Goal: Task Accomplishment & Management: Complete application form

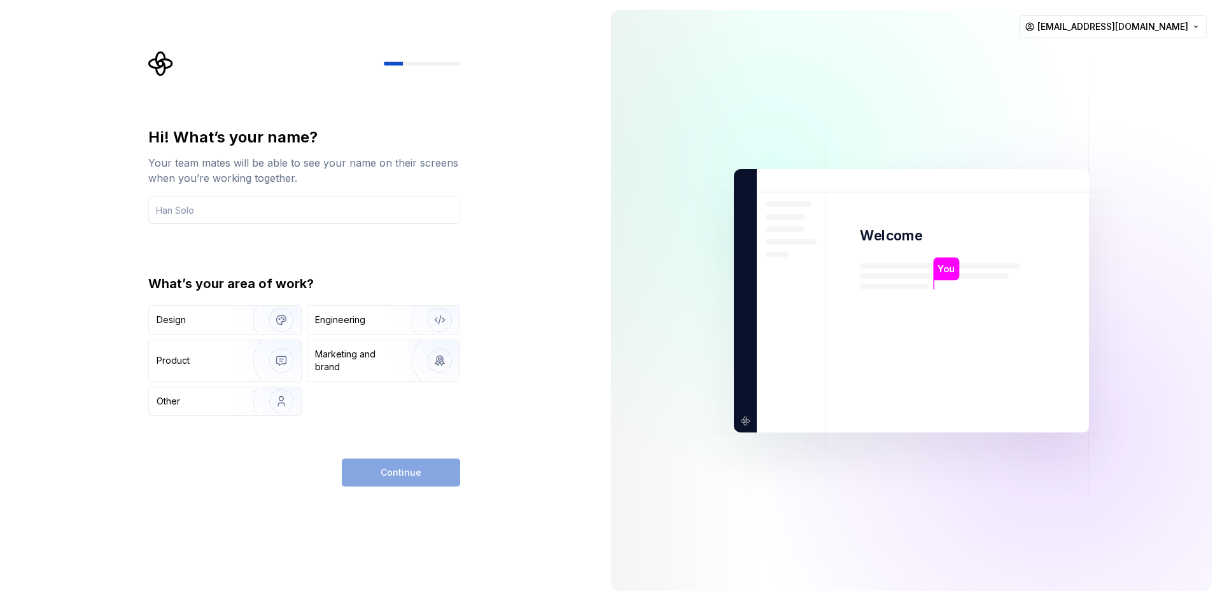
click at [359, 195] on div "Hi! What’s your name? Your team mates will be able to see your name on their sc…" at bounding box center [304, 175] width 312 height 97
click at [369, 210] on input "text" at bounding box center [304, 210] width 312 height 28
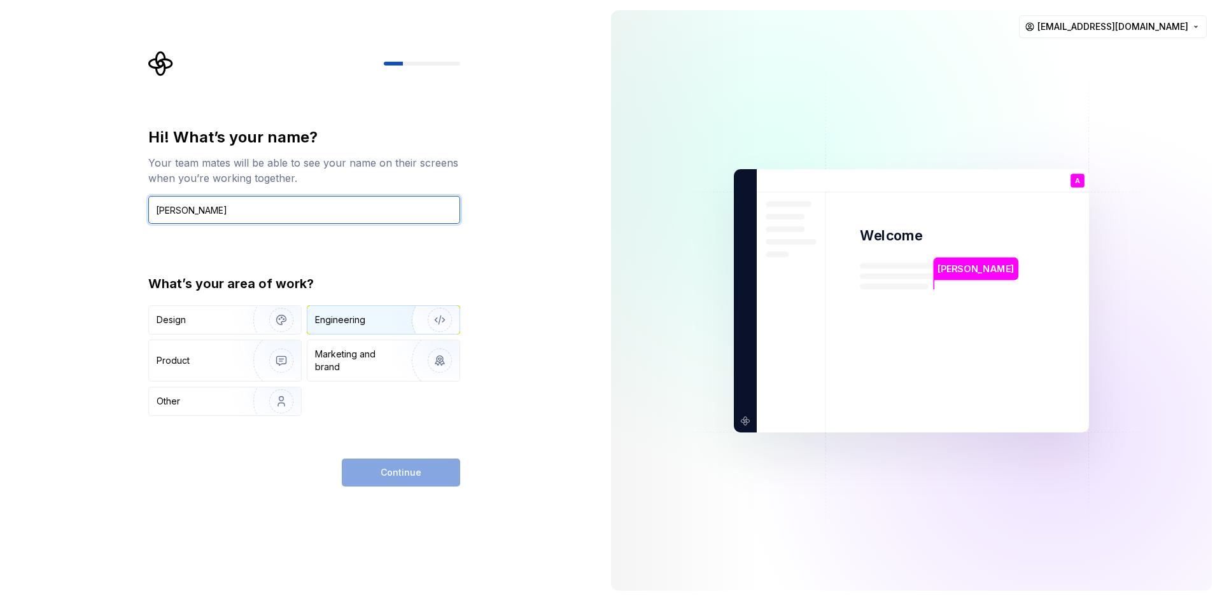
type input "[PERSON_NAME]"
click at [375, 317] on div "Engineering" at bounding box center [365, 320] width 101 height 13
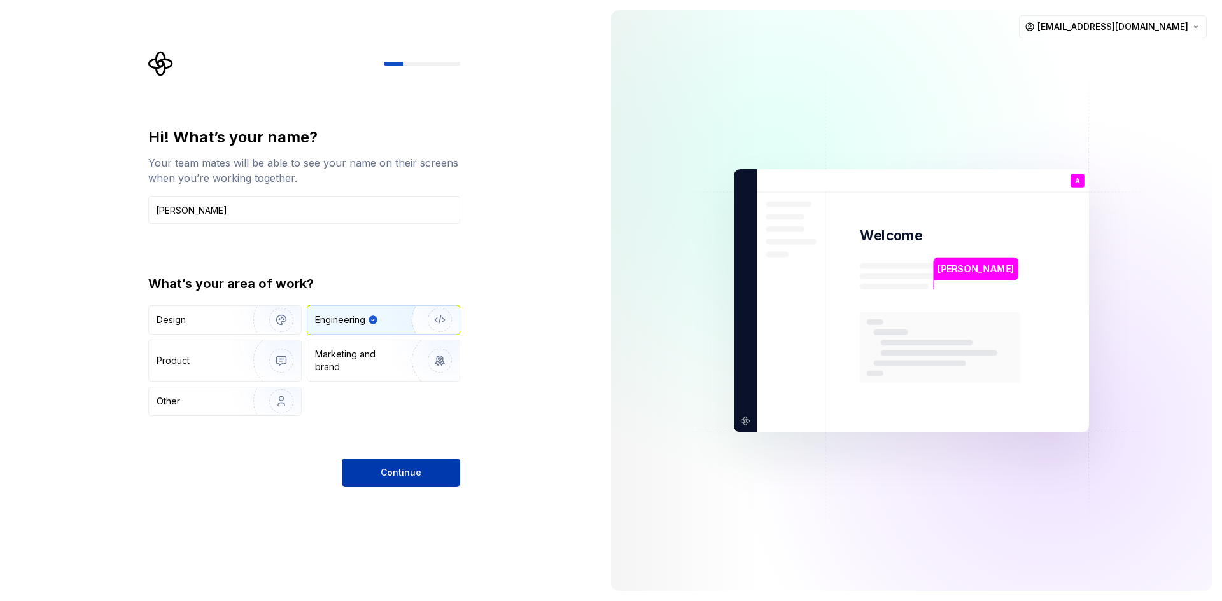
click at [407, 476] on span "Continue" at bounding box center [401, 472] width 41 height 13
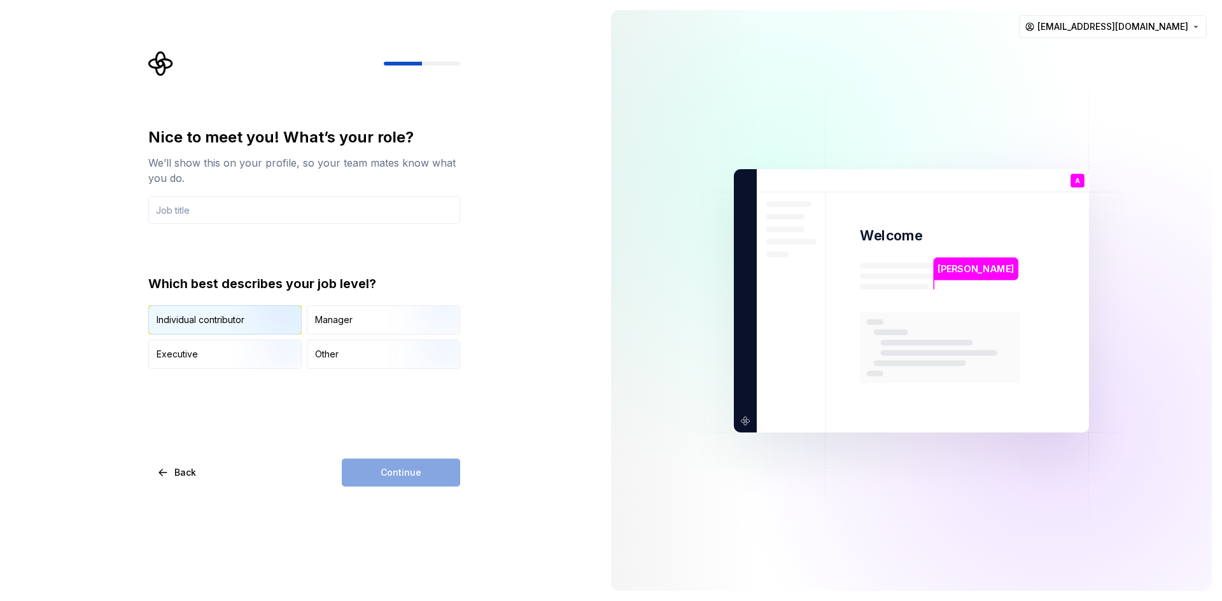
click at [258, 319] on img "button" at bounding box center [270, 335] width 81 height 85
click at [401, 472] on div "Continue" at bounding box center [401, 473] width 118 height 28
click at [342, 221] on input "text" at bounding box center [304, 210] width 312 height 28
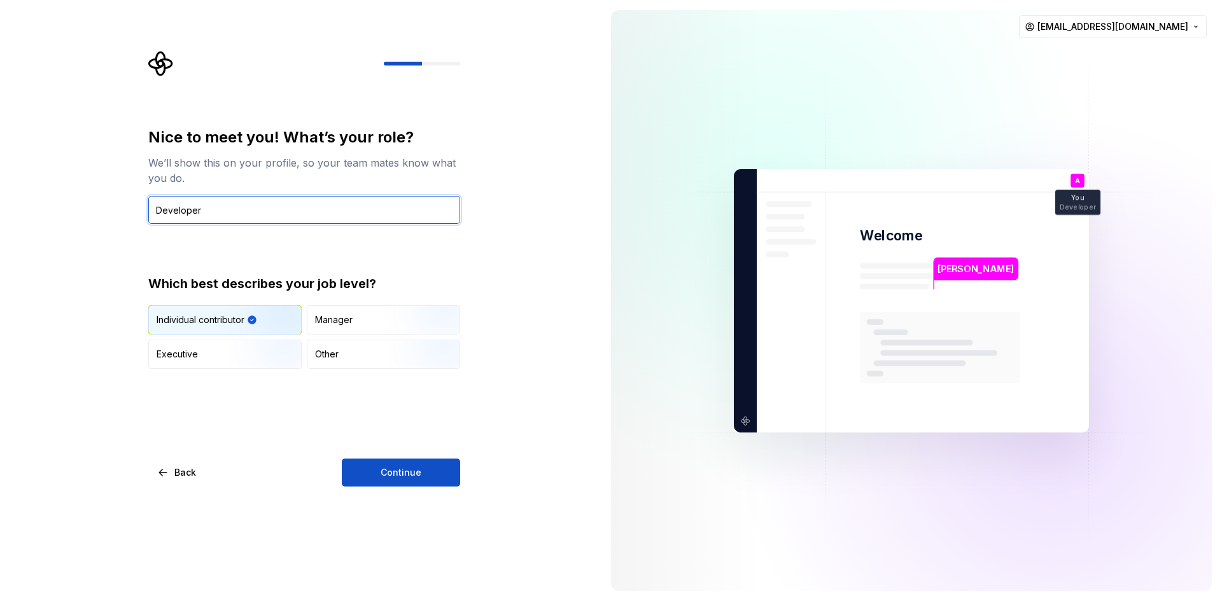
type input "Developer"
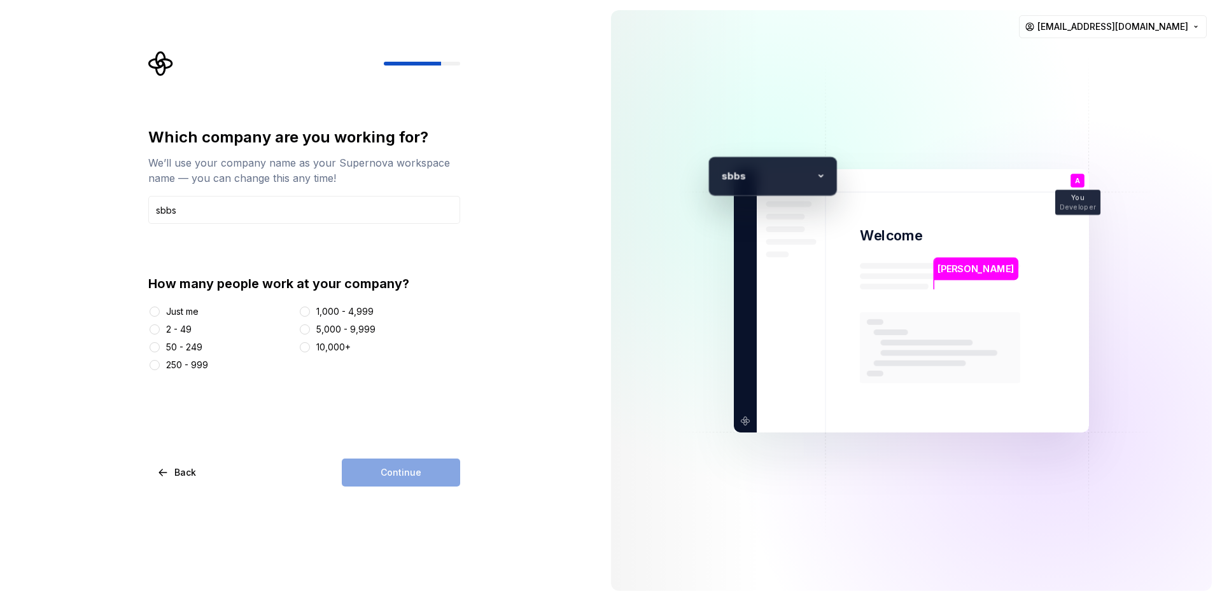
type input "sbbs"
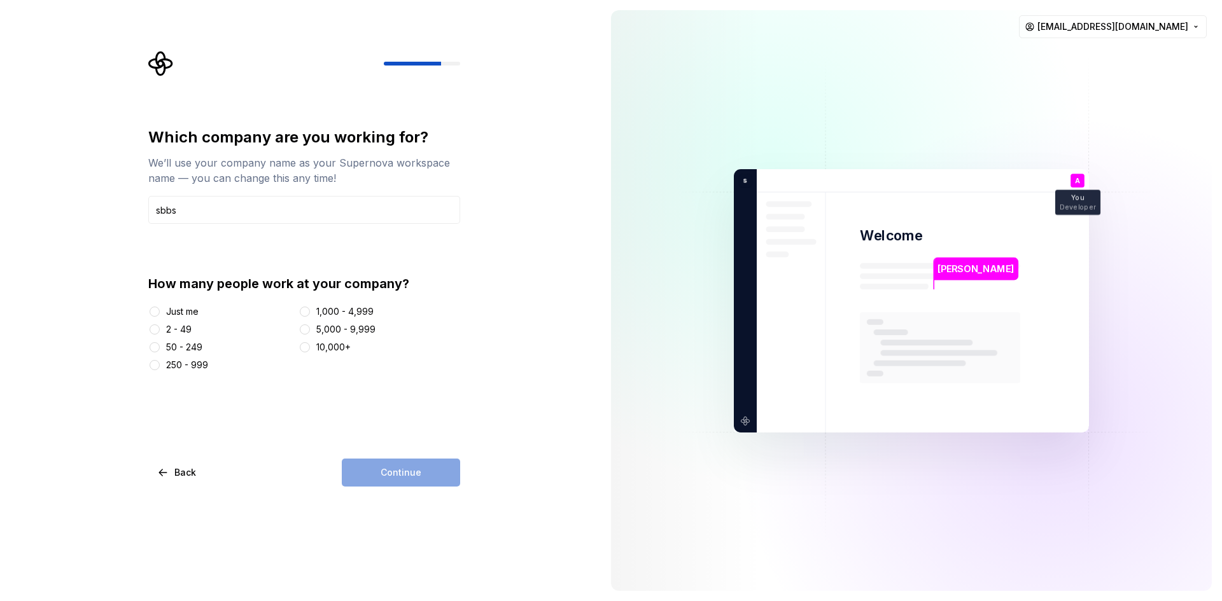
click at [160, 330] on div at bounding box center [154, 329] width 13 height 13
click at [155, 330] on button "2 - 49" at bounding box center [155, 330] width 10 height 10
click at [416, 472] on span "Continue" at bounding box center [401, 472] width 41 height 13
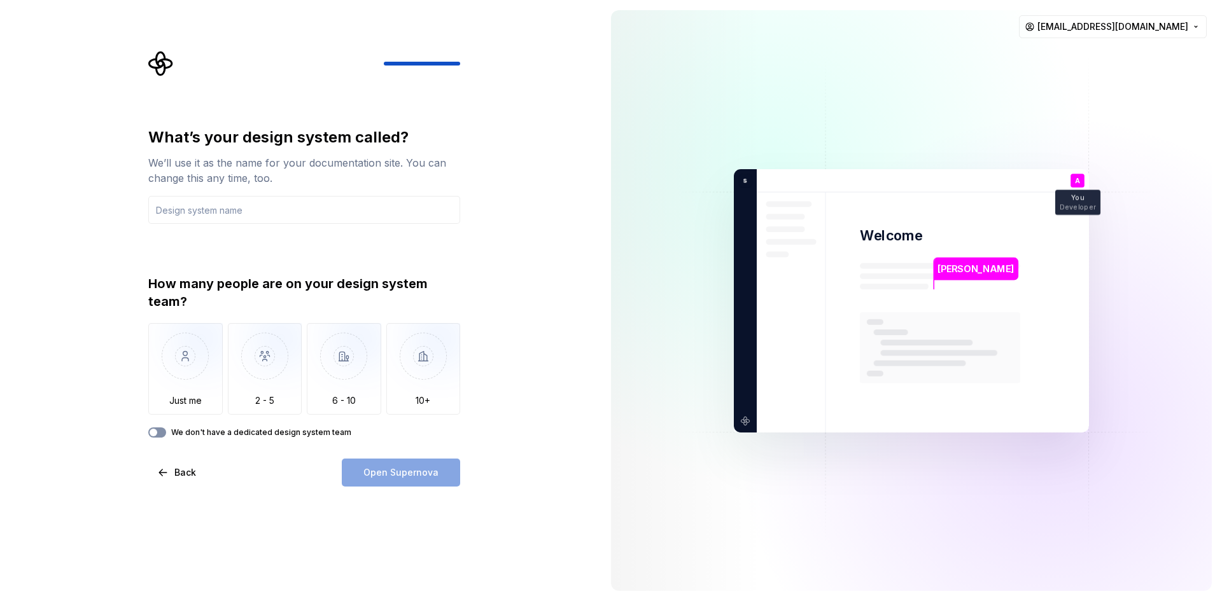
click at [163, 431] on button "We don't have a dedicated design system team" at bounding box center [157, 433] width 18 height 10
click at [388, 475] on div "Open Supernova" at bounding box center [401, 473] width 118 height 28
click at [301, 220] on input "text" at bounding box center [304, 210] width 312 height 28
type input "h"
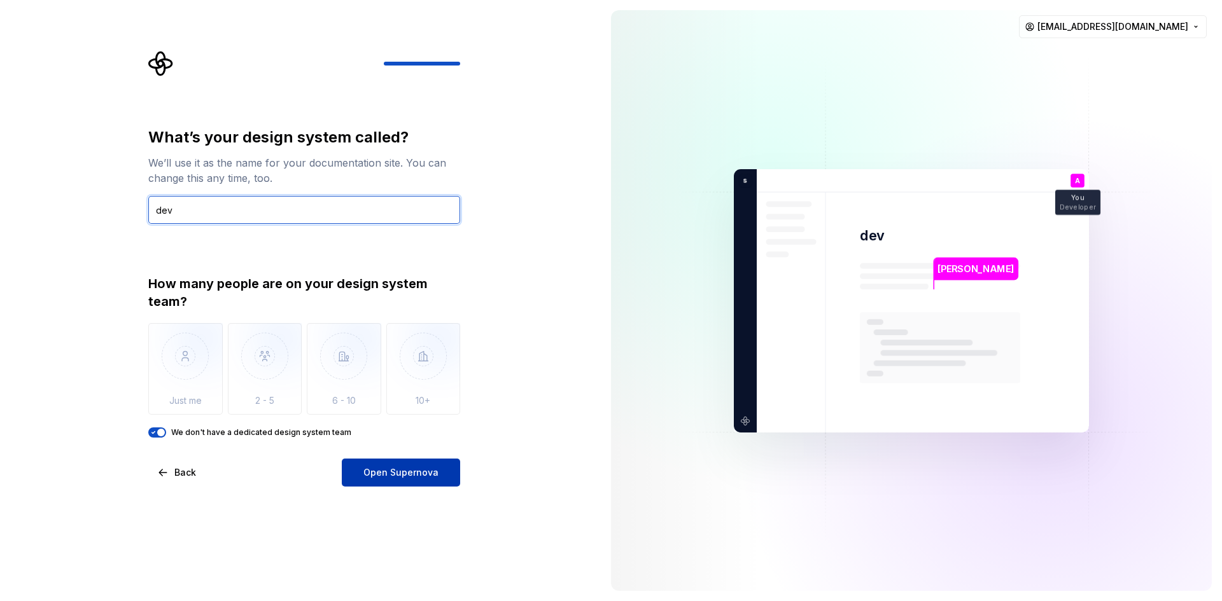
type input "dev"
click at [423, 461] on button "Open Supernova" at bounding box center [401, 473] width 118 height 28
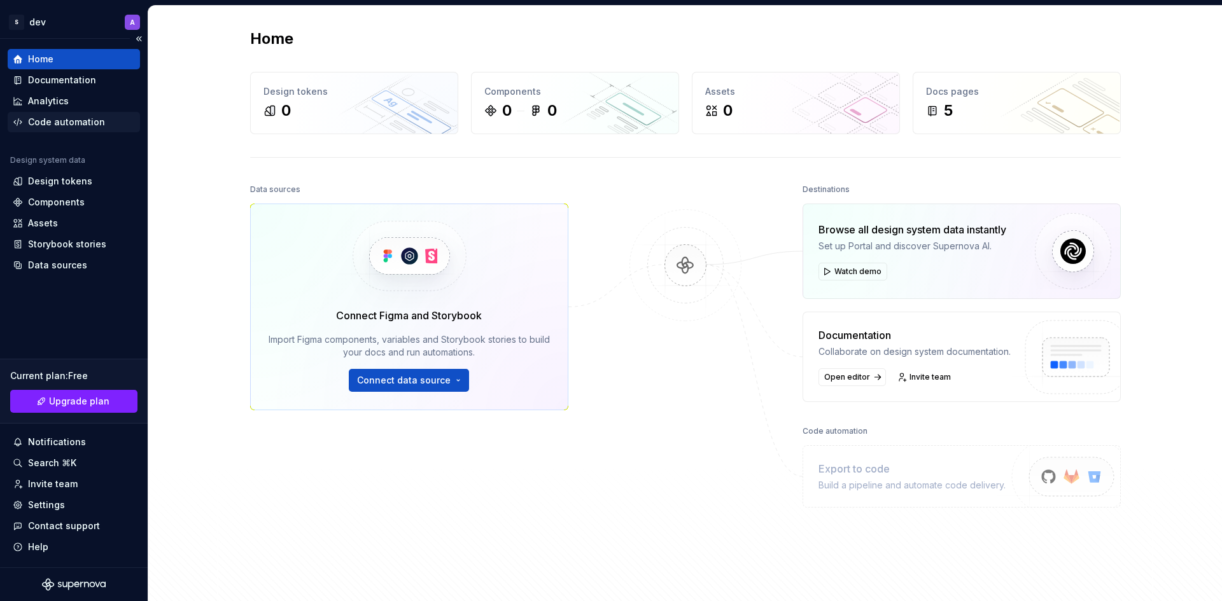
click at [86, 118] on div "Code automation" at bounding box center [66, 122] width 77 height 13
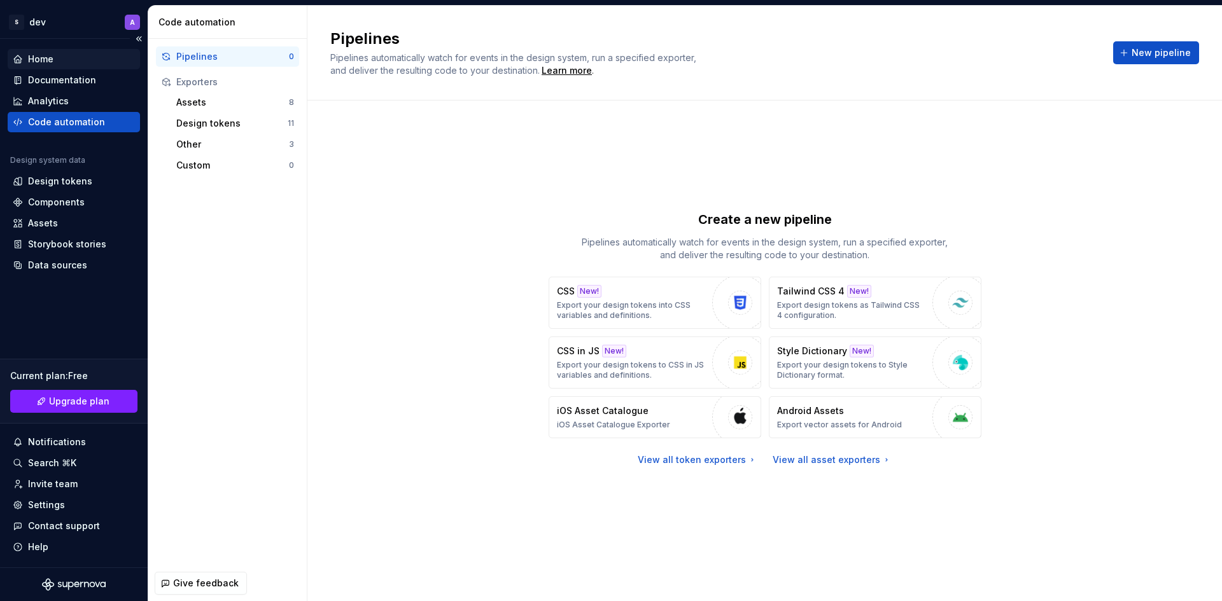
click at [75, 57] on div "Home" at bounding box center [74, 59] width 122 height 13
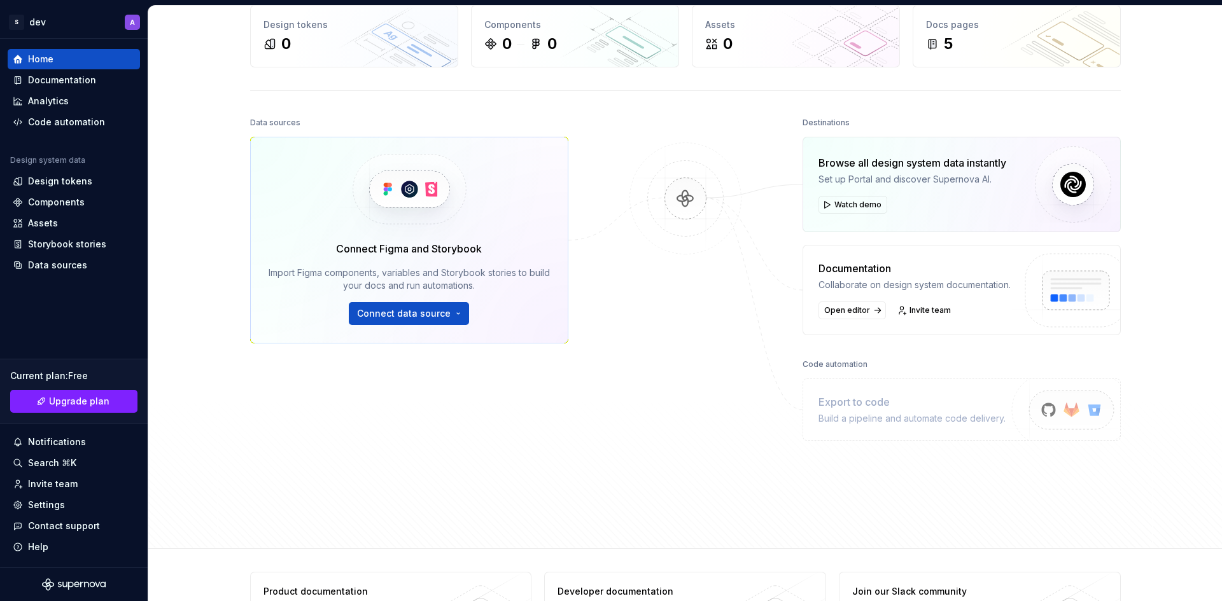
scroll to position [123, 0]
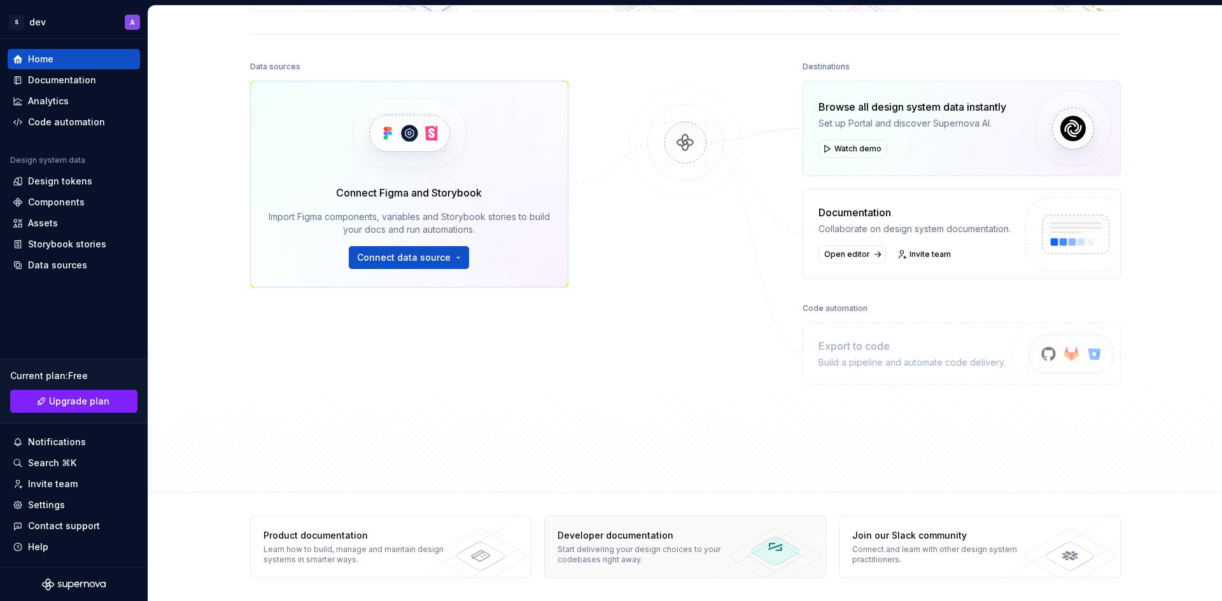
click at [676, 536] on div "Developer documentation" at bounding box center [649, 535] width 185 height 13
